Goal: Ask a question

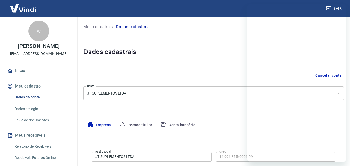
select select "ES"
select select "business"
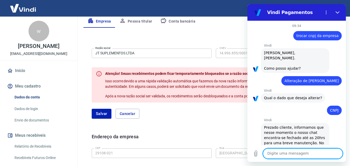
scroll to position [664, 0]
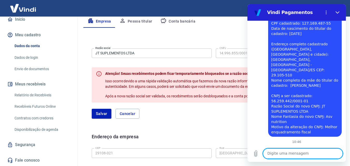
click at [287, 156] on textarea at bounding box center [303, 153] width 80 height 10
type textarea "OI"
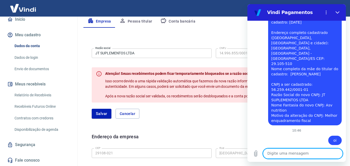
type textarea "m"
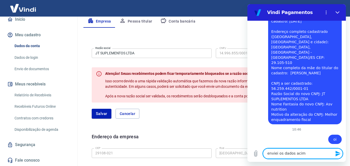
type textarea "enviei os dados acima"
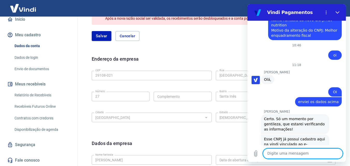
scroll to position [761, 0]
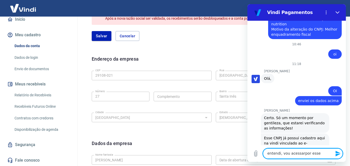
type textarea "entendi, vou acessarpor esse"
type textarea "entendi, vou acessar por esse email"
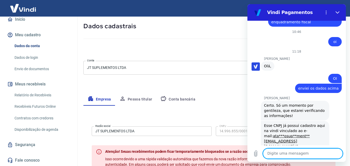
scroll to position [104, 0]
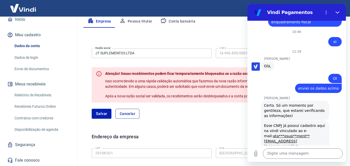
click at [132, 117] on button "Cancelar" at bounding box center [128, 114] width 24 height 10
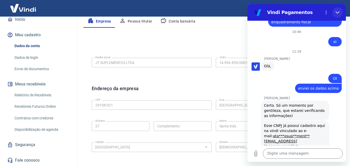
click at [340, 10] on button "Fechar" at bounding box center [337, 12] width 10 height 10
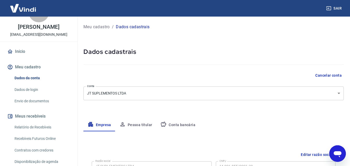
scroll to position [0, 0]
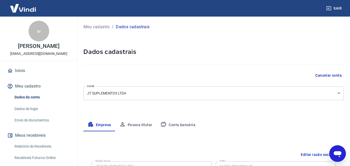
click at [330, 6] on icon "button" at bounding box center [328, 8] width 5 height 5
